Goal: Complete application form: Complete application form

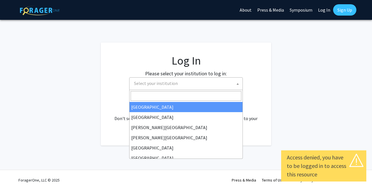
select select
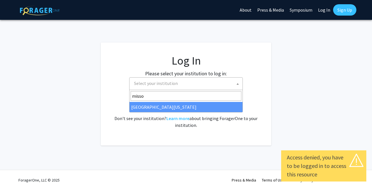
type input "misso"
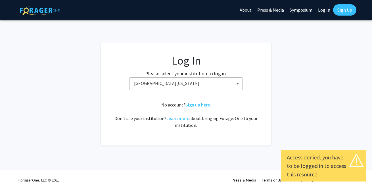
select select "33"
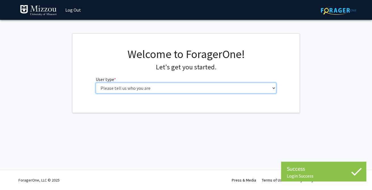
click at [193, 89] on select "Please tell us who you are Undergraduate Student Master's Student Doctoral Cand…" at bounding box center [186, 88] width 181 height 11
select select "5: faculty"
click at [96, 83] on select "Please tell us who you are Undergraduate Student Master's Student Doctoral Cand…" at bounding box center [186, 88] width 181 height 11
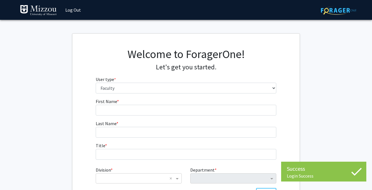
click at [188, 116] on form "First Name * required Last Name * required Title * required Division * × × Depa…" at bounding box center [186, 151] width 181 height 106
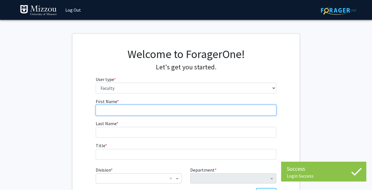
click at [188, 111] on input "First Name * required" at bounding box center [186, 110] width 181 height 11
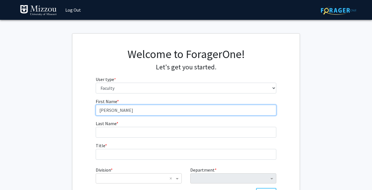
type input "[PERSON_NAME]"
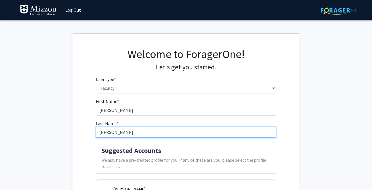
type input "[PERSON_NAME]"
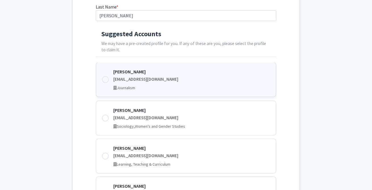
click at [172, 75] on div "[PERSON_NAME] [EMAIL_ADDRESS][DOMAIN_NAME] Journalism" at bounding box center [191, 79] width 157 height 23
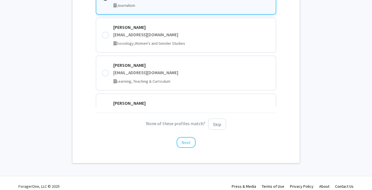
scroll to position [206, 0]
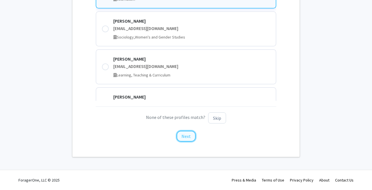
click at [191, 135] on button "Next" at bounding box center [185, 136] width 19 height 11
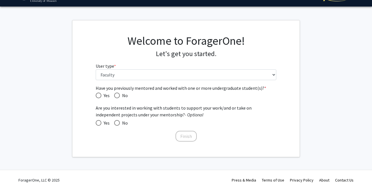
scroll to position [0, 0]
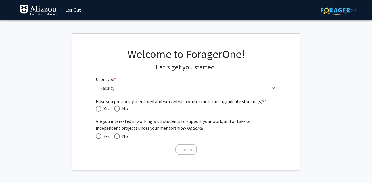
click at [95, 109] on div "Have you previously mentored and worked with one or more undergraduate student(…" at bounding box center [185, 127] width 189 height 58
click at [97, 109] on span "Have you previously mentored and worked with one or more undergraduate student(…" at bounding box center [99, 109] width 6 height 6
click at [97, 109] on input "Yes" at bounding box center [99, 109] width 6 height 6
radio input "true"
click at [97, 137] on span at bounding box center [99, 137] width 6 height 6
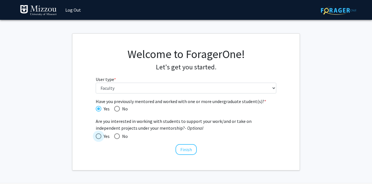
click at [97, 137] on input "Yes" at bounding box center [99, 137] width 6 height 6
radio input "true"
click at [186, 147] on button "Finish" at bounding box center [185, 149] width 21 height 11
